Goal: Task Accomplishment & Management: Use online tool/utility

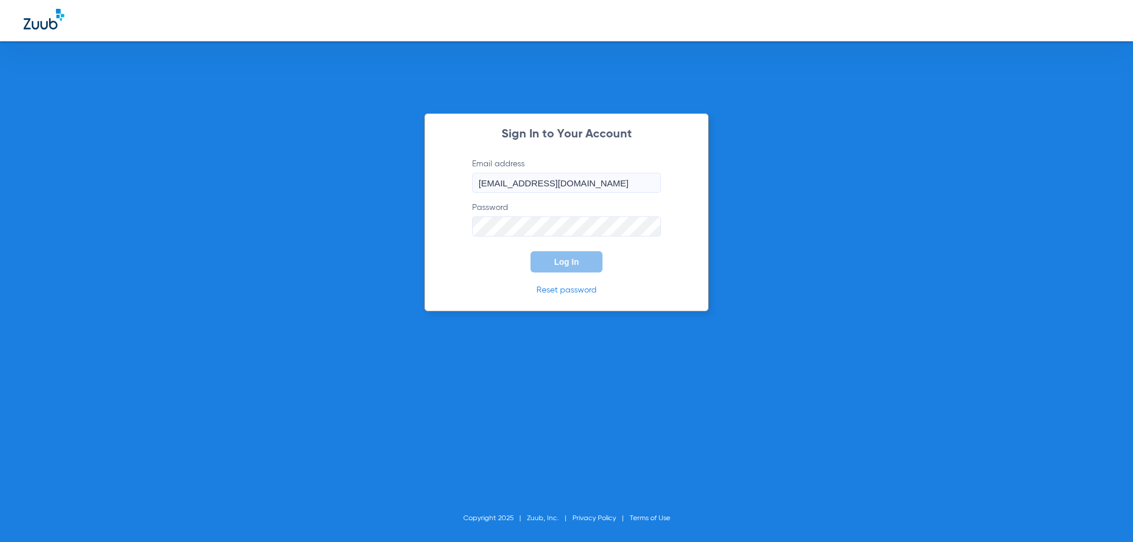
type input "[EMAIL_ADDRESS][DOMAIN_NAME]"
click at [548, 261] on button "Log In" at bounding box center [566, 261] width 72 height 21
click at [446, 228] on div "Sign In to Your Account Email address [EMAIL_ADDRESS][DOMAIN_NAME] Password Log…" at bounding box center [566, 212] width 284 height 198
click at [530, 251] on button "Log In" at bounding box center [566, 261] width 72 height 21
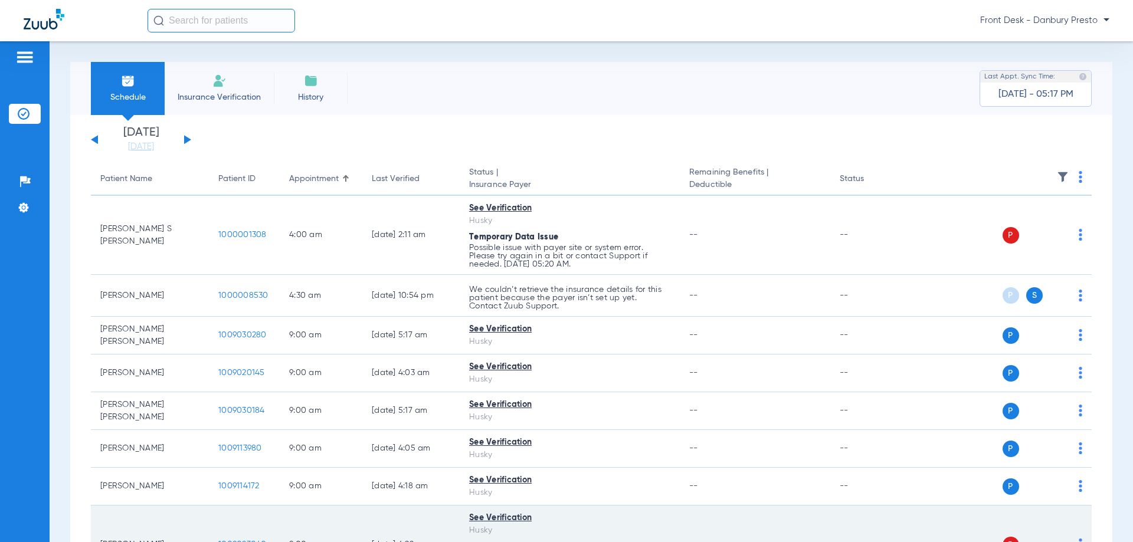
scroll to position [177, 0]
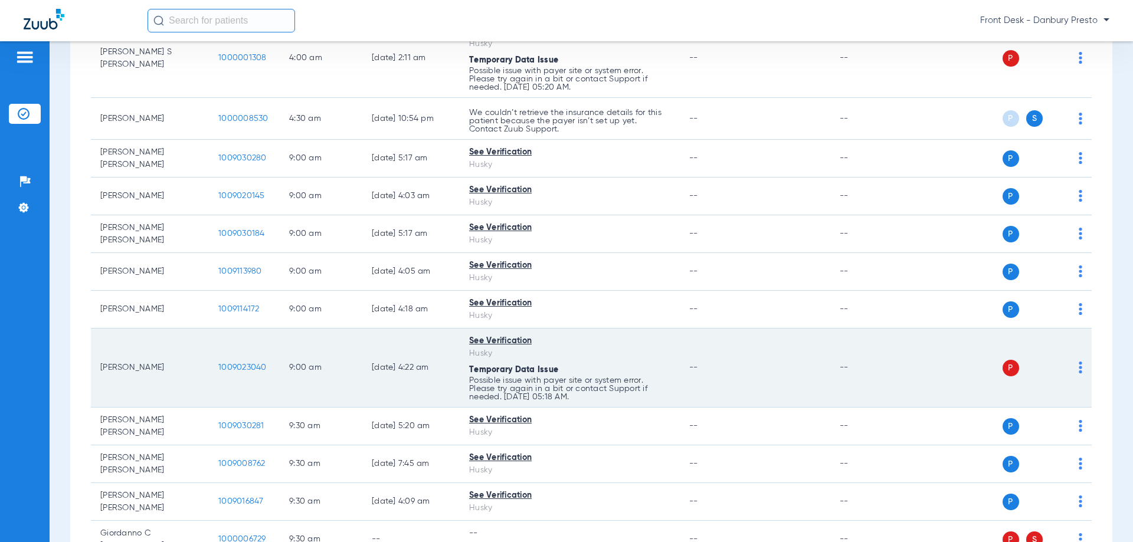
click at [1078, 370] on img at bounding box center [1080, 368] width 4 height 12
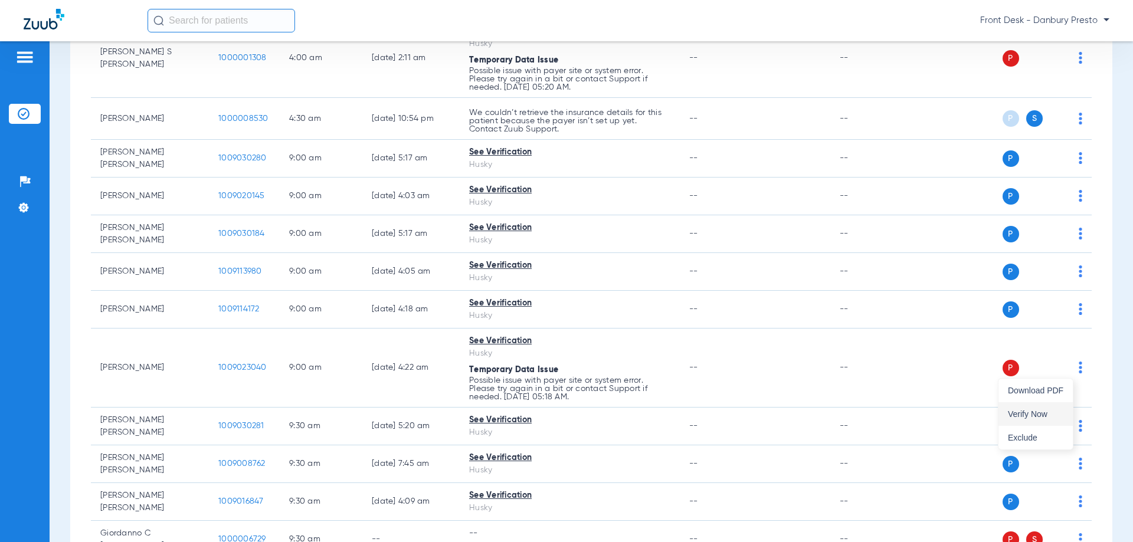
click at [1024, 411] on span "Verify Now" at bounding box center [1035, 414] width 55 height 8
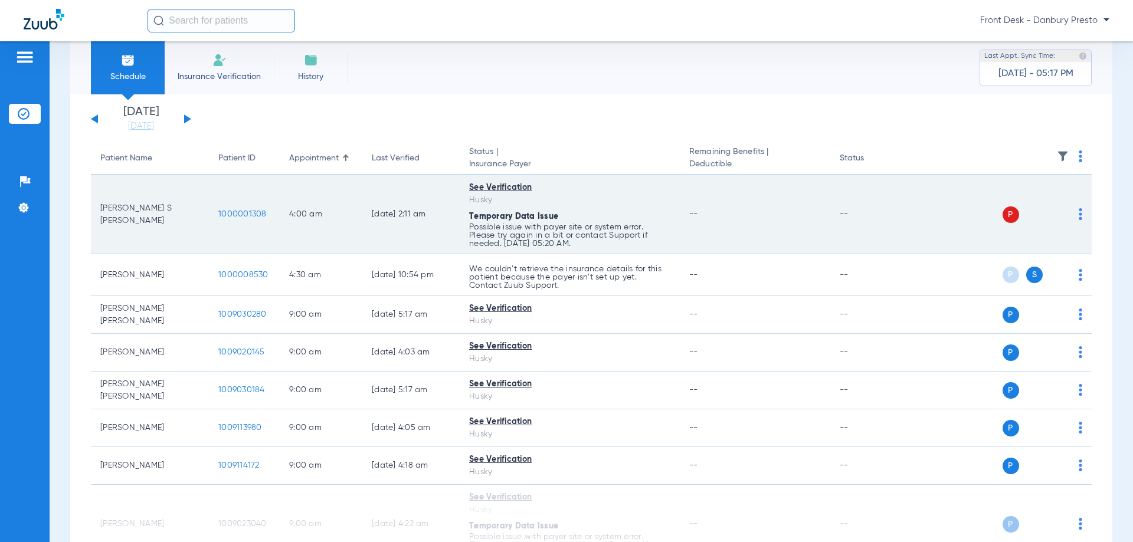
scroll to position [0, 0]
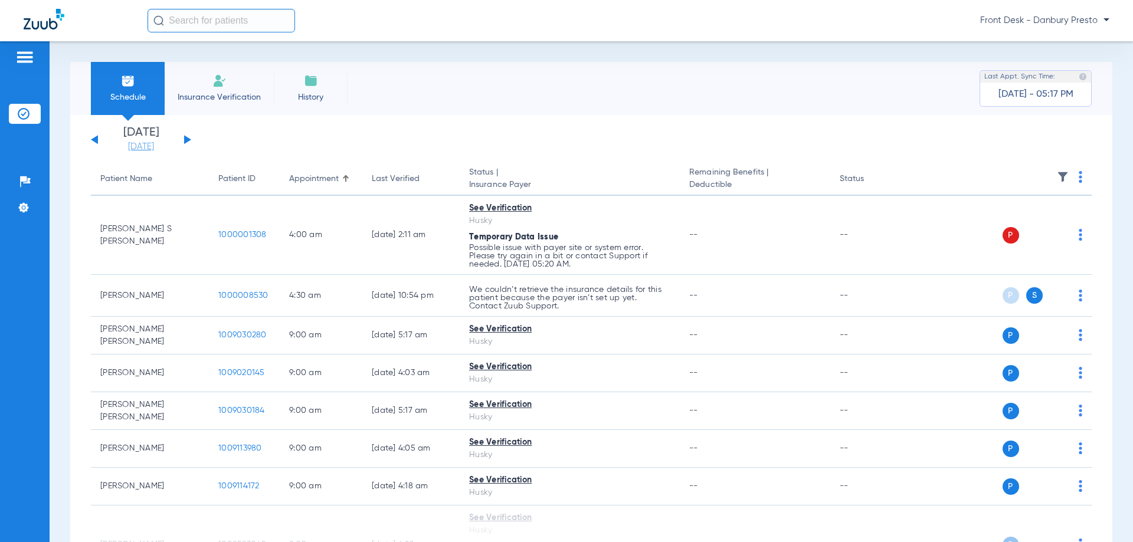
click at [142, 151] on link "[DATE]" at bounding box center [141, 147] width 71 height 12
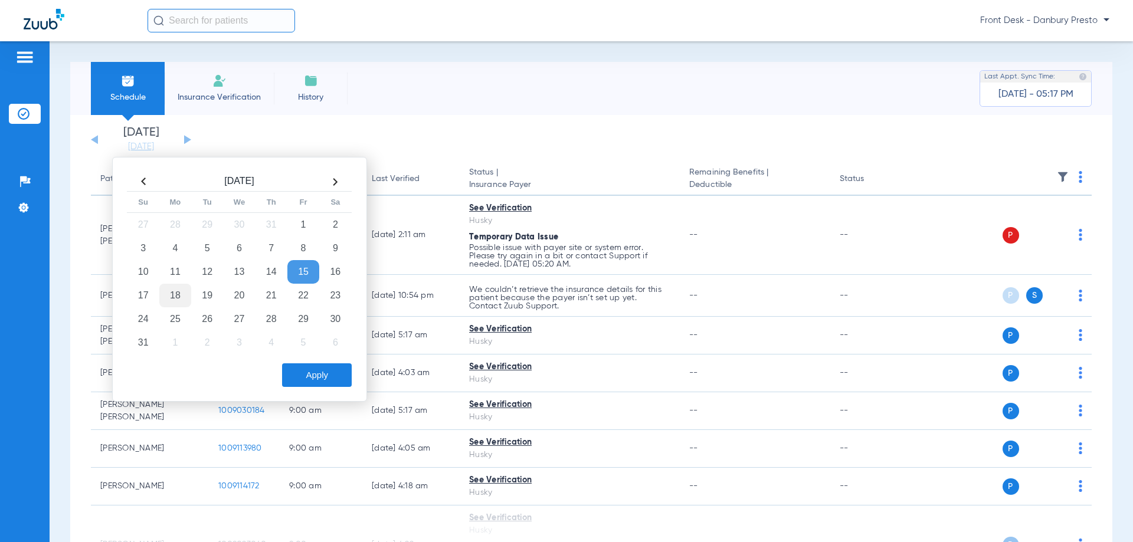
click at [179, 291] on td "18" at bounding box center [175, 296] width 32 height 24
click at [310, 372] on button "Apply" at bounding box center [317, 375] width 70 height 24
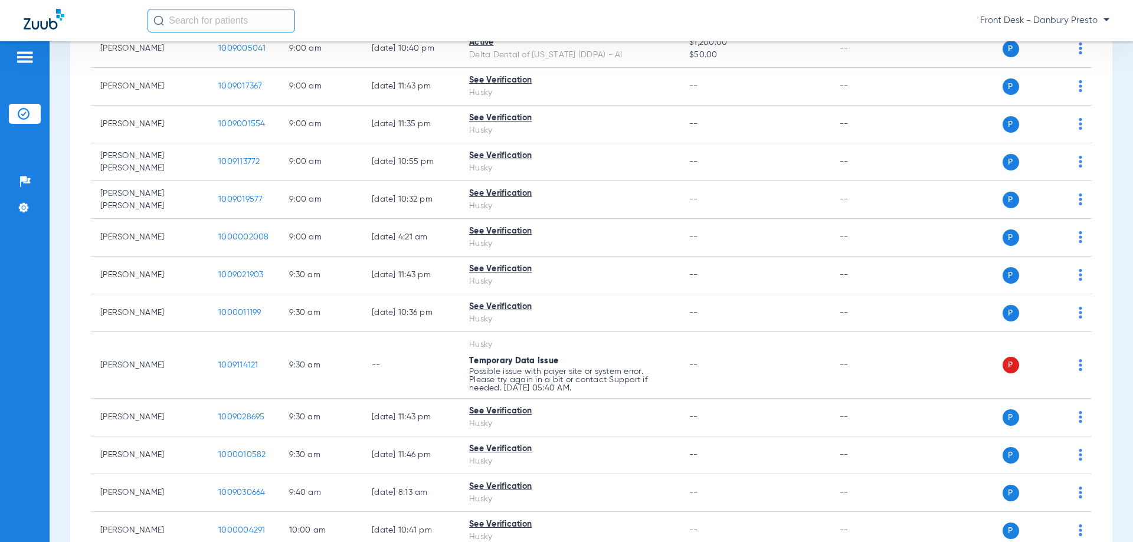
scroll to position [413, 0]
